Goal: Information Seeking & Learning: Learn about a topic

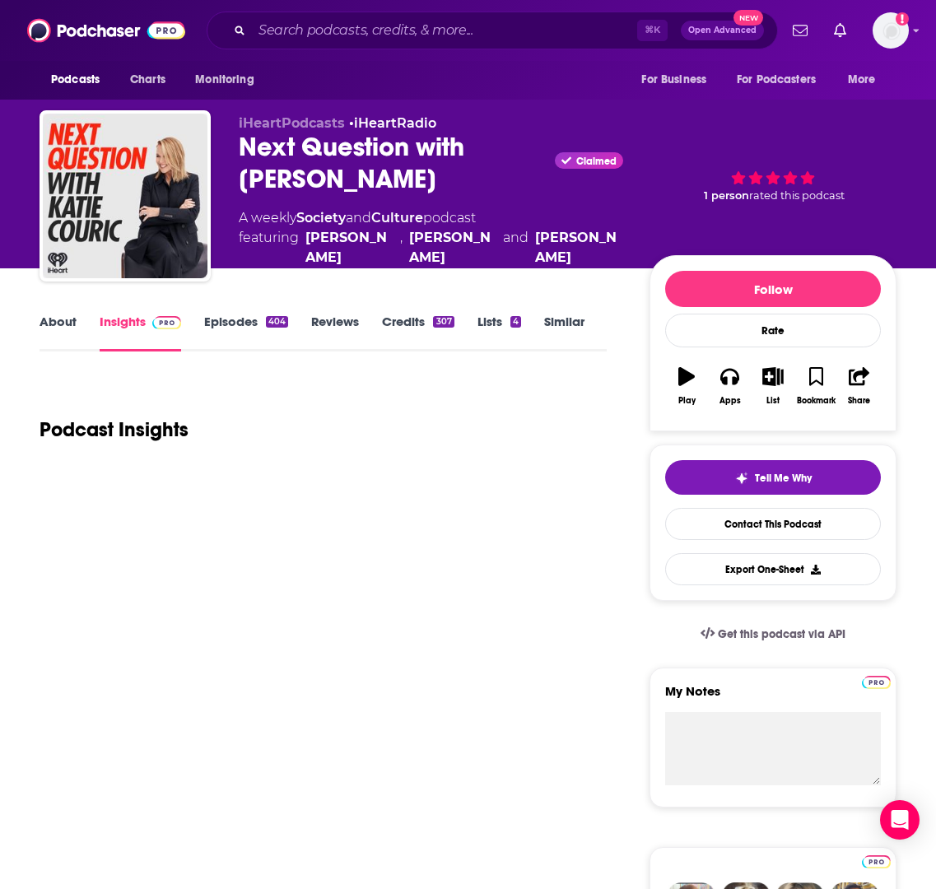
scroll to position [340, 0]
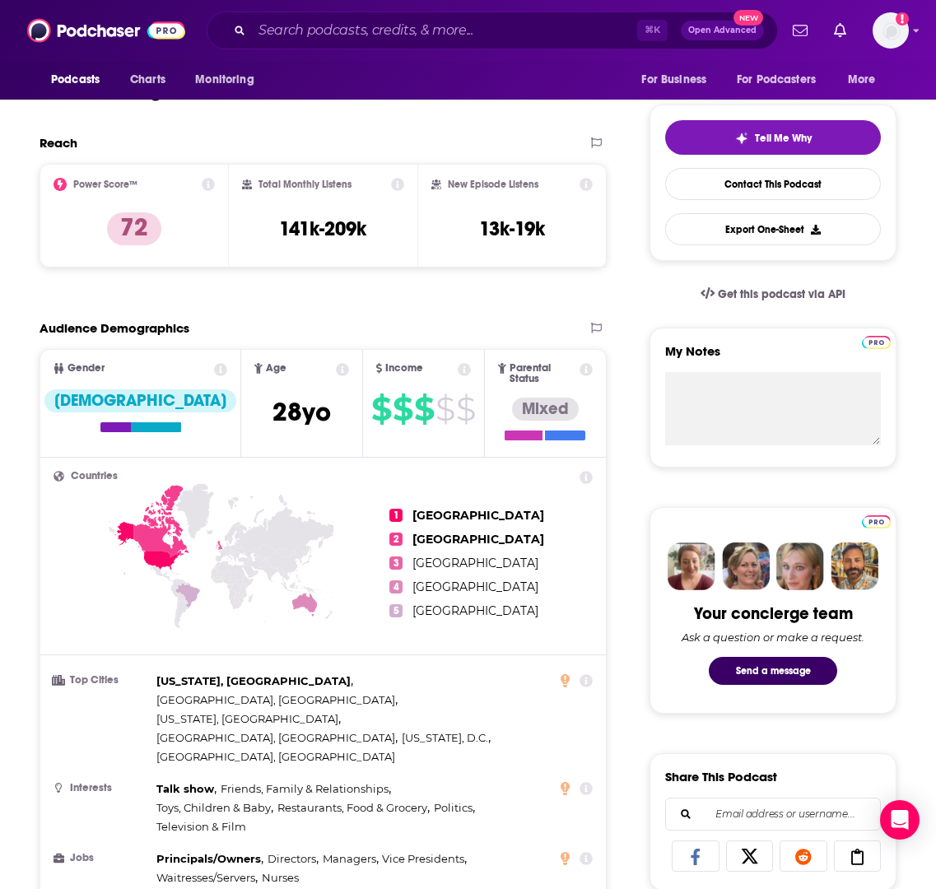
click at [336, 370] on icon at bounding box center [342, 369] width 13 height 13
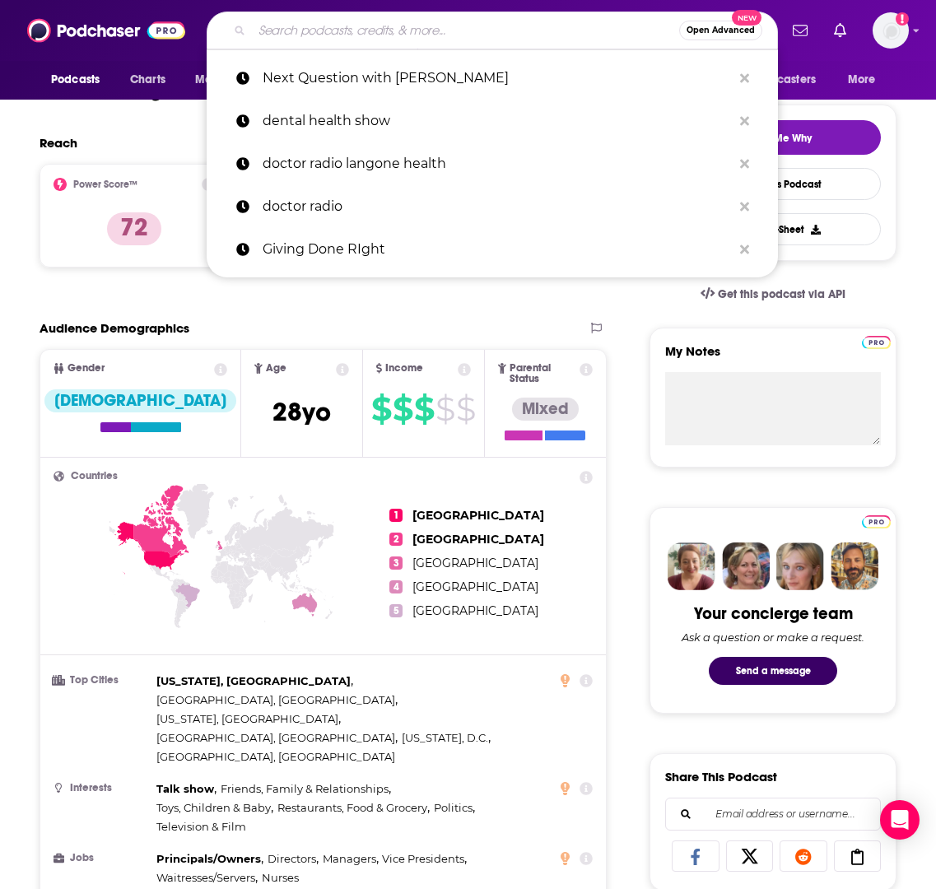
click at [406, 34] on input "Search podcasts, credits, & more..." at bounding box center [465, 30] width 427 height 26
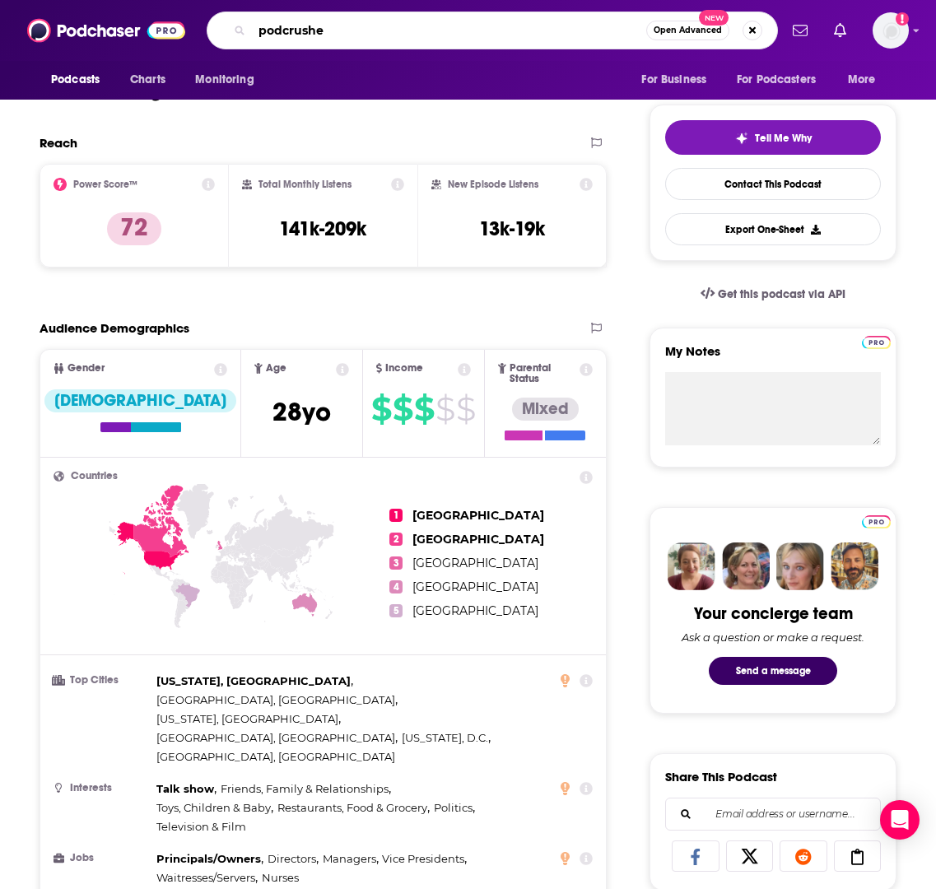
type input "podcrushed"
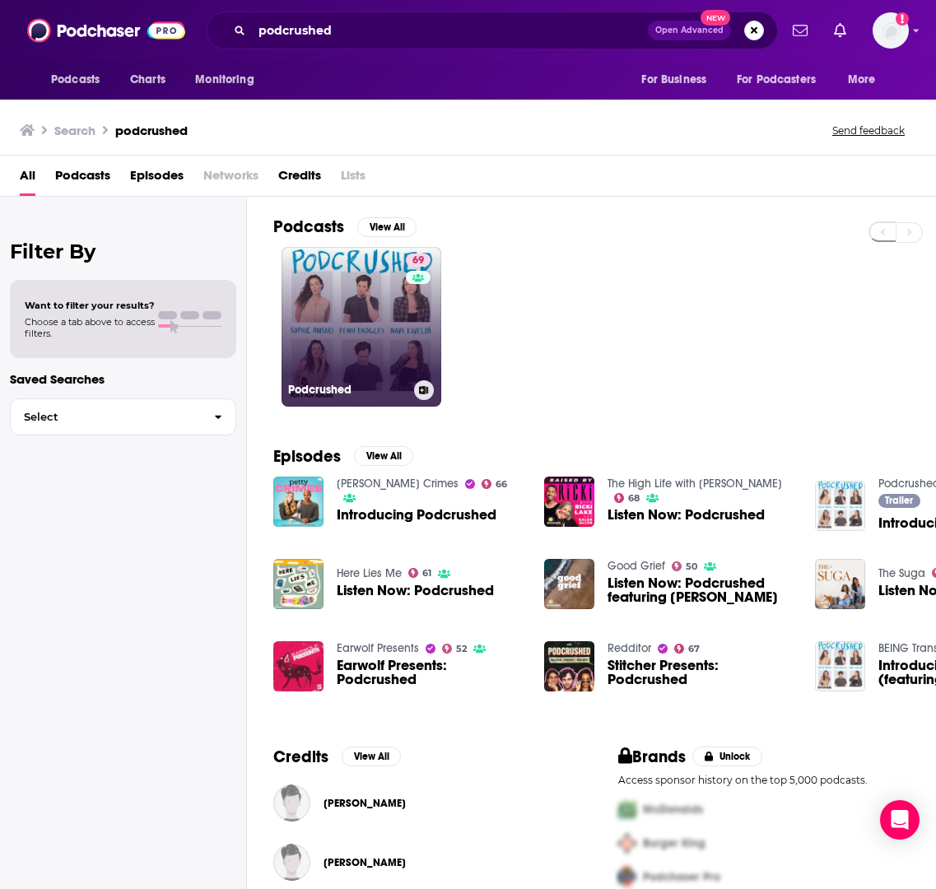
click at [356, 312] on link "69 Podcrushed" at bounding box center [361, 327] width 160 height 160
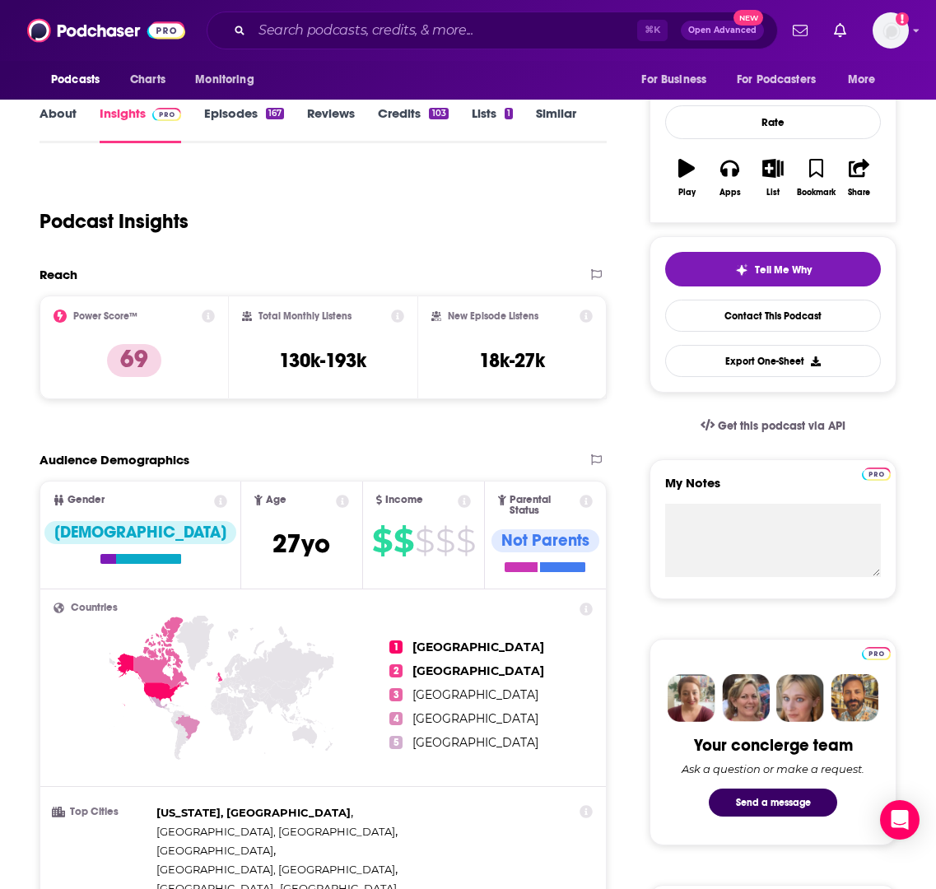
scroll to position [269, 0]
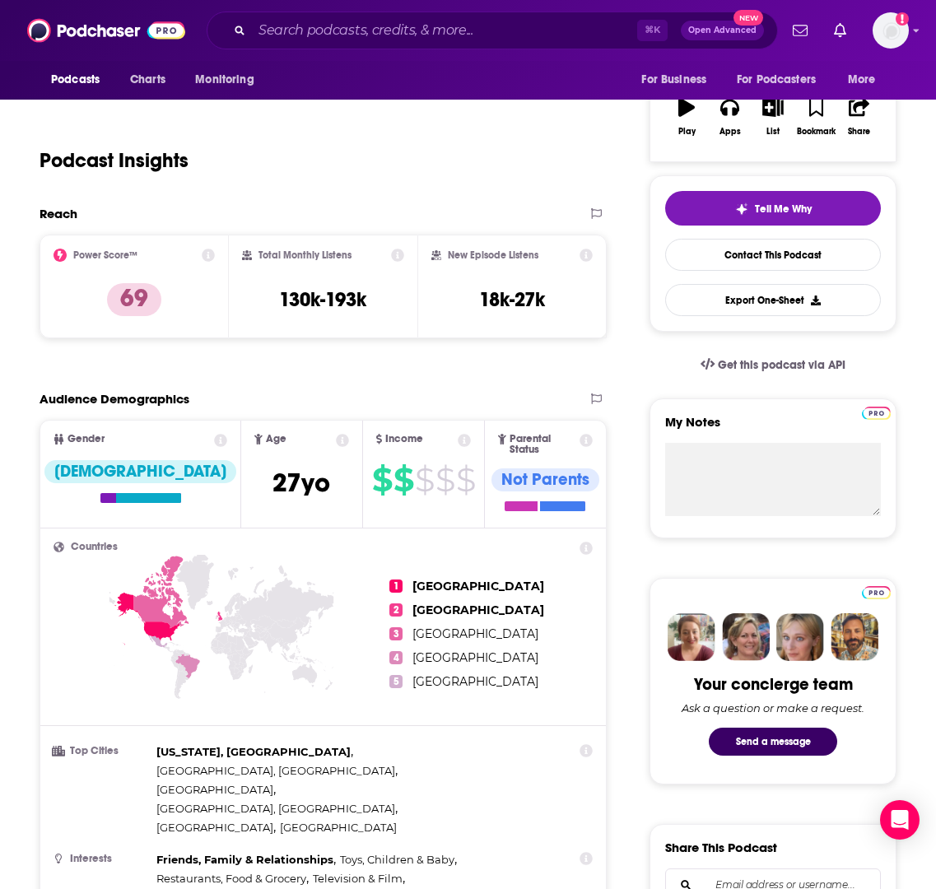
click at [586, 852] on icon at bounding box center [585, 858] width 13 height 13
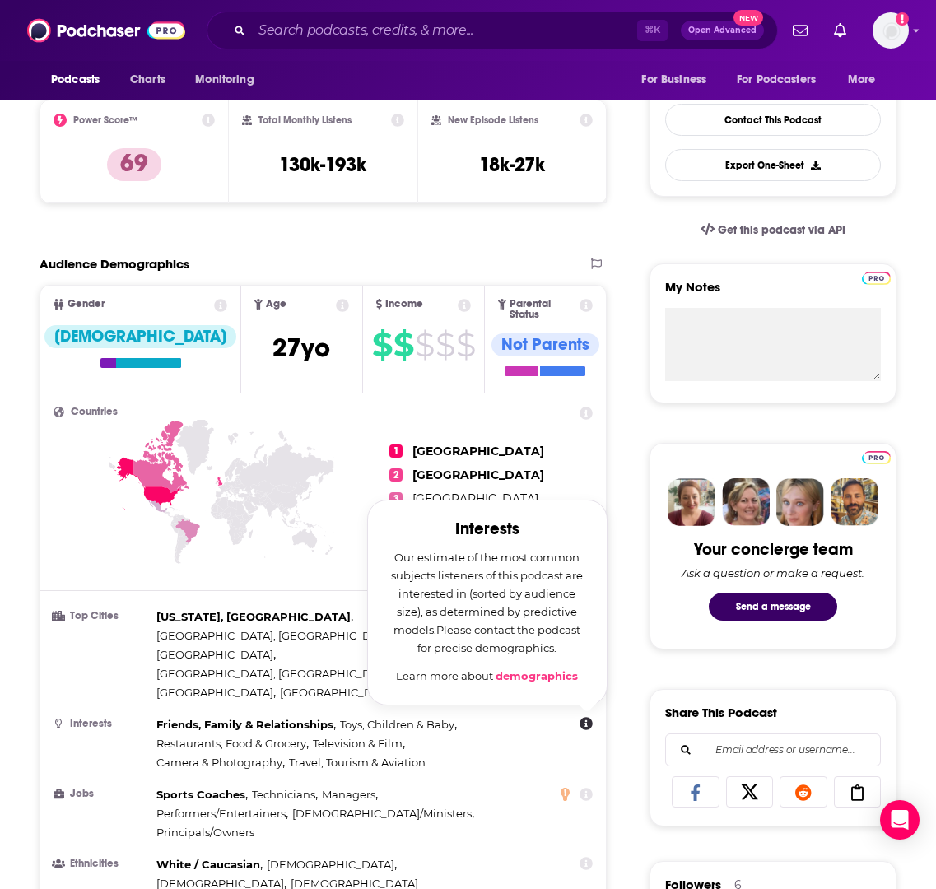
scroll to position [414, 0]
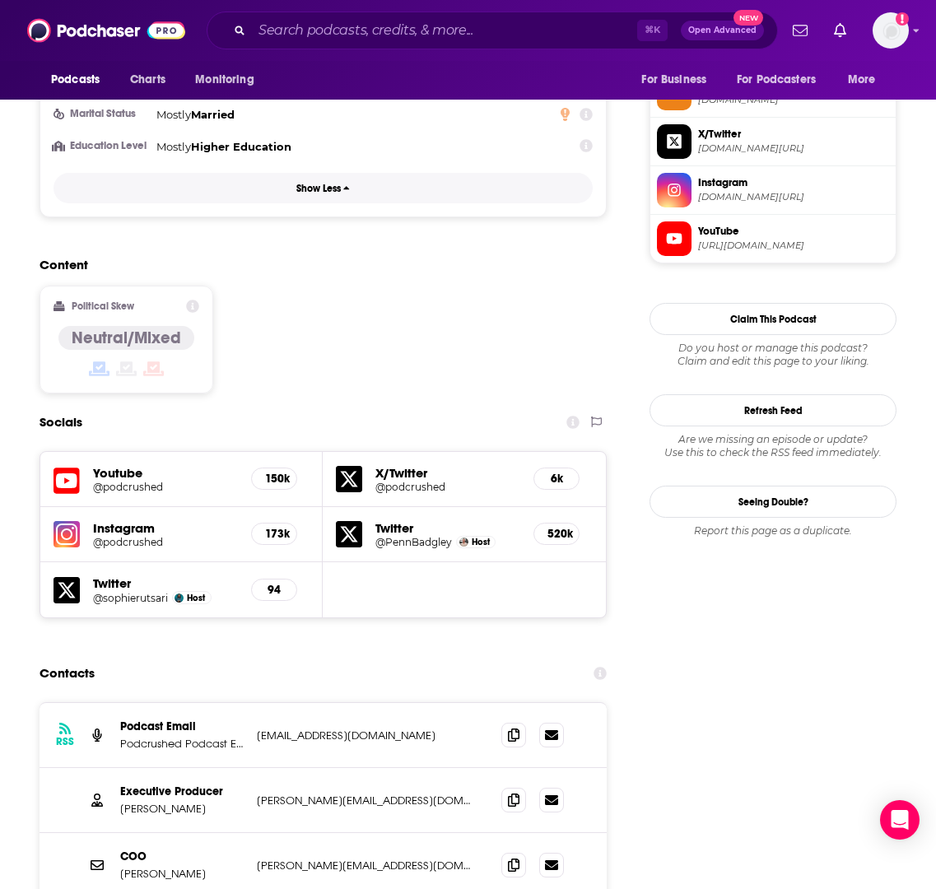
scroll to position [1549, 0]
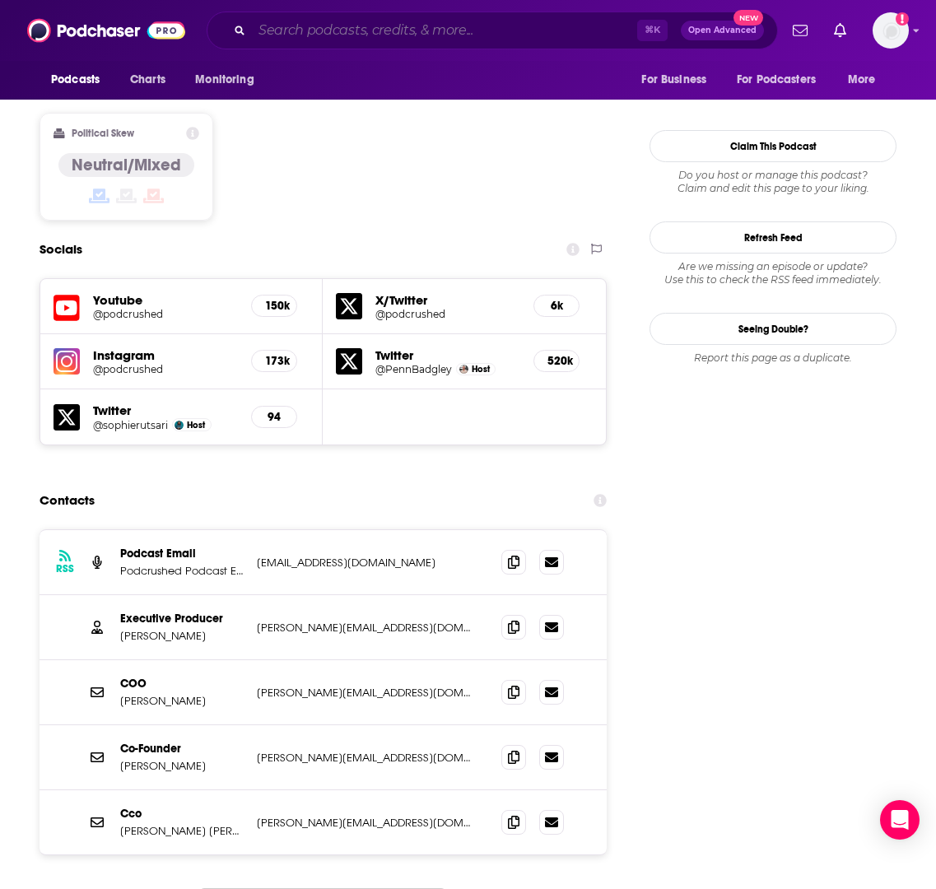
click at [405, 33] on input "Search podcasts, credits, & more..." at bounding box center [444, 30] width 385 height 26
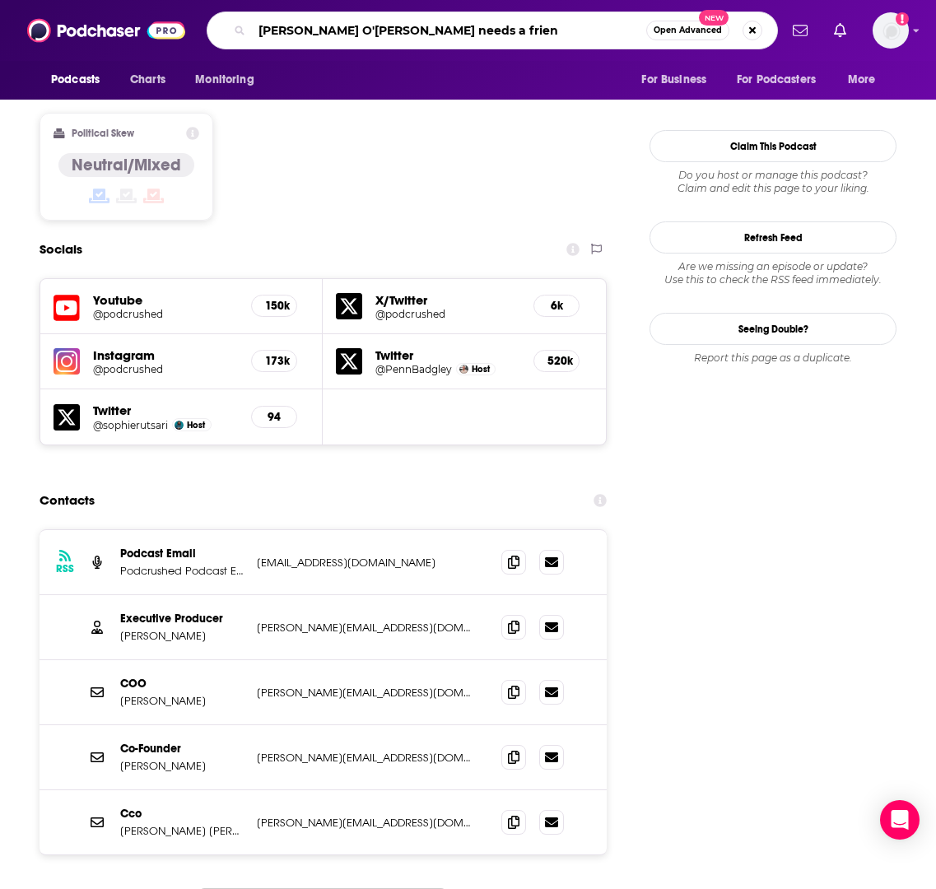
type input "[PERSON_NAME] needs a friend"
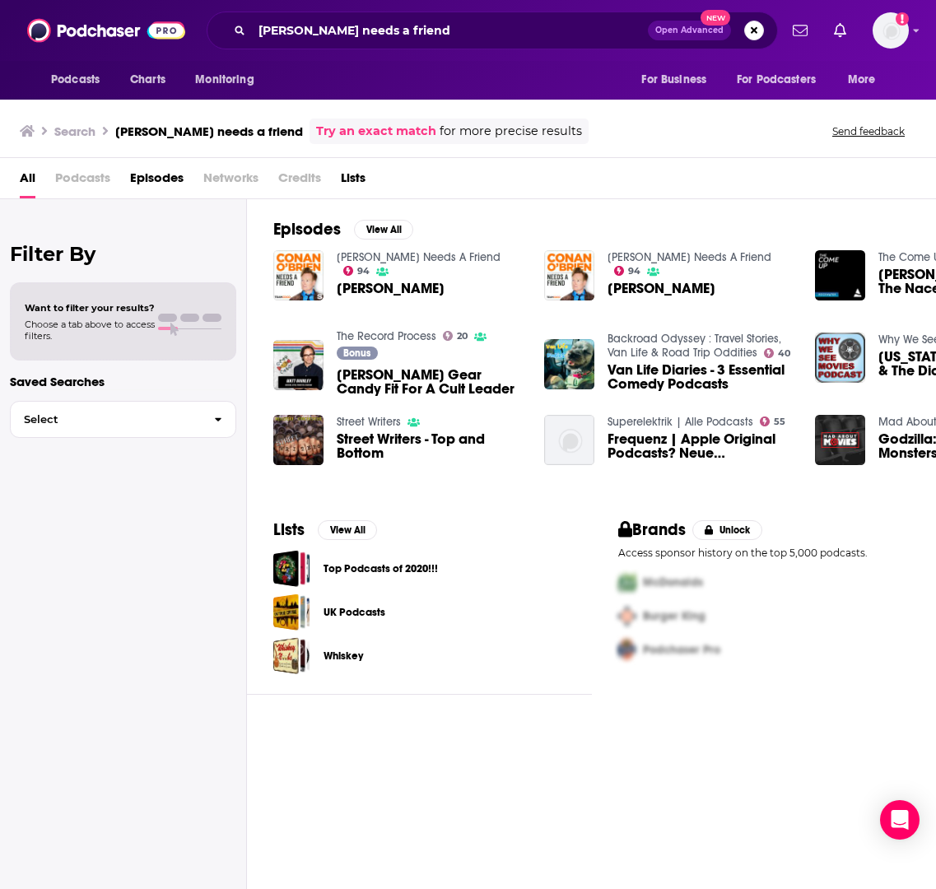
click at [432, 257] on link "[PERSON_NAME] Needs A Friend" at bounding box center [419, 257] width 164 height 14
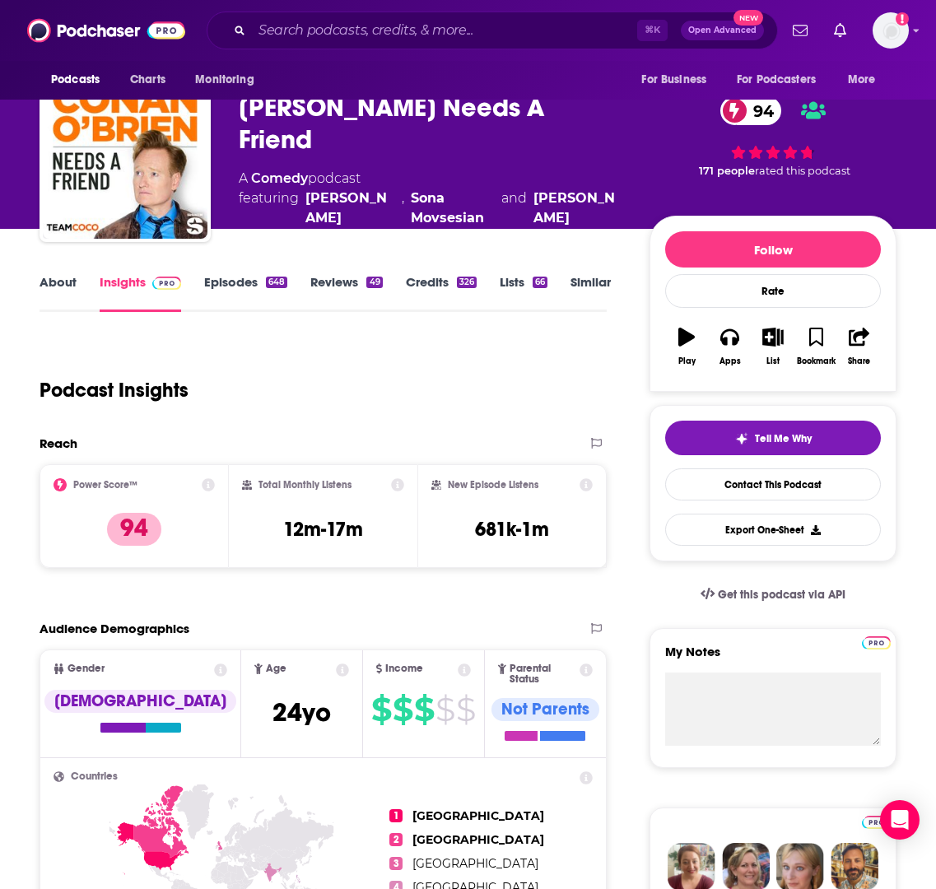
scroll to position [41, 0]
